Goal: Information Seeking & Learning: Check status

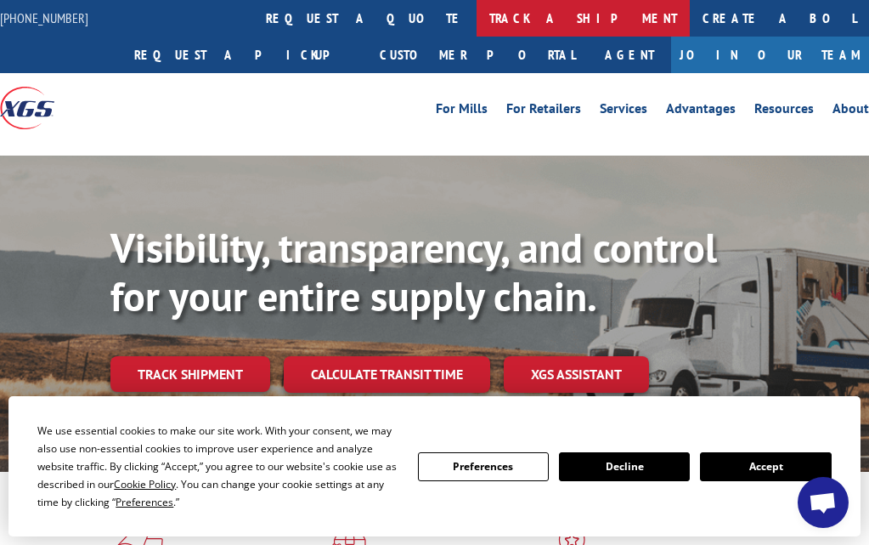
click at [477, 13] on link "track a shipment" at bounding box center [583, 18] width 213 height 37
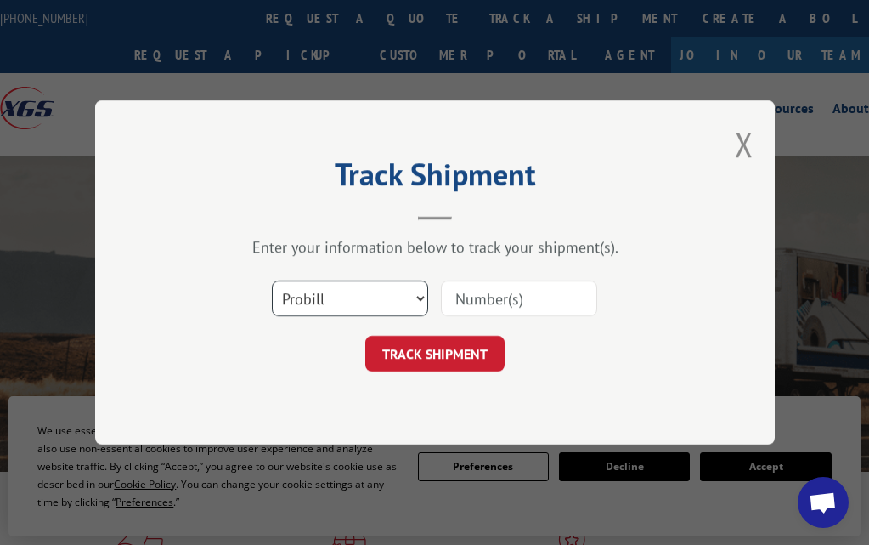
click at [416, 300] on select "Select category... Probill BOL PO" at bounding box center [350, 298] width 156 height 36
select select "bol"
click at [272, 280] on select "Select category... Probill BOL PO" at bounding box center [350, 298] width 156 height 36
click at [456, 303] on input at bounding box center [519, 298] width 156 height 36
paste input "50869271"
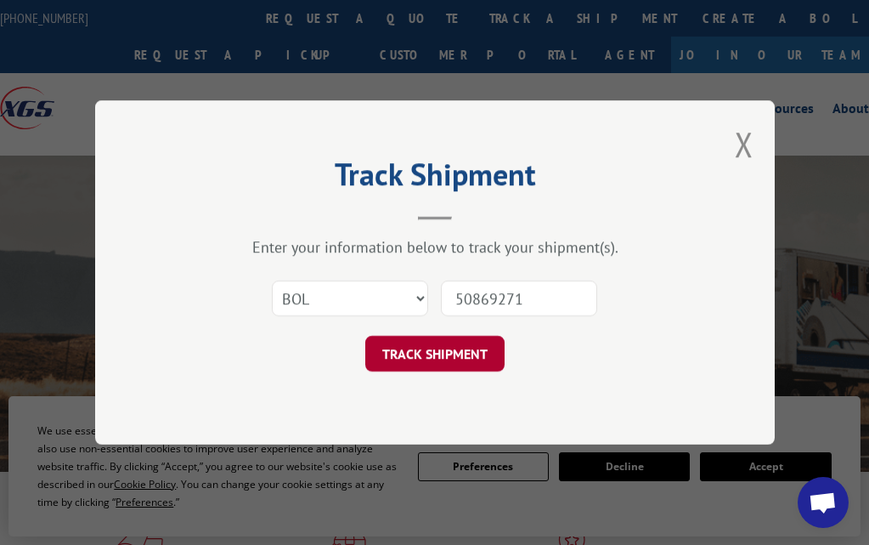
type input "50869271"
click at [427, 354] on button "TRACK SHIPMENT" at bounding box center [434, 354] width 139 height 36
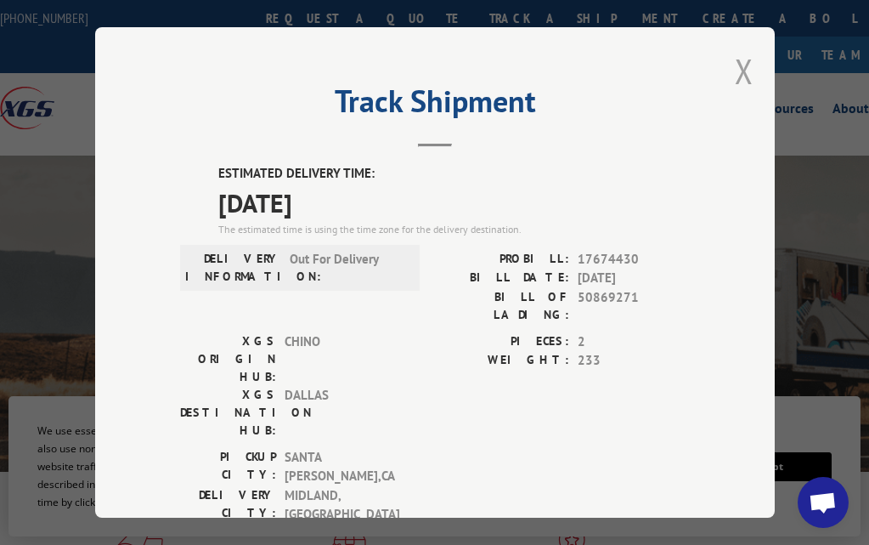
click at [737, 58] on button "Close modal" at bounding box center [744, 70] width 19 height 45
